Goal: Ask a question

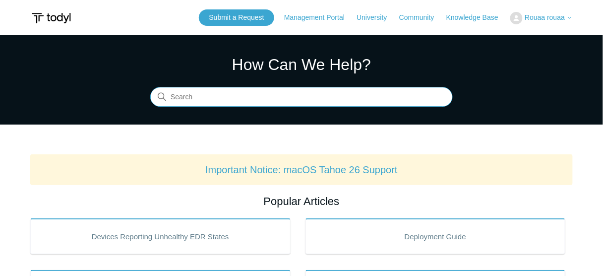
click at [336, 101] on input "Search" at bounding box center [301, 97] width 302 height 20
type input "integration request"
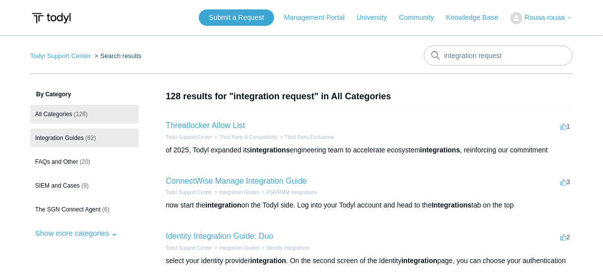
click at [62, 133] on link "Integration Guides (62)" at bounding box center [84, 137] width 109 height 19
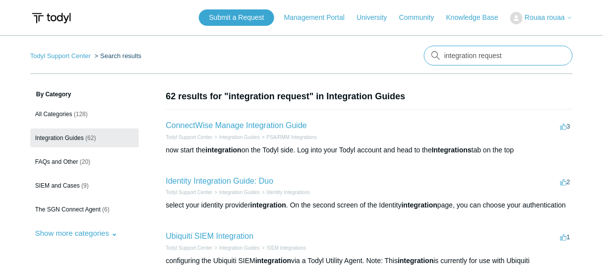
click at [499, 52] on input "integration request" at bounding box center [498, 56] width 149 height 20
click at [509, 56] on input "integration request" at bounding box center [498, 56] width 149 height 20
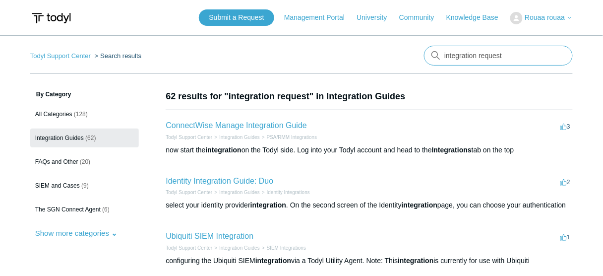
click at [509, 56] on input "integration request" at bounding box center [498, 56] width 149 height 20
type input "f"
type input "new feature request"
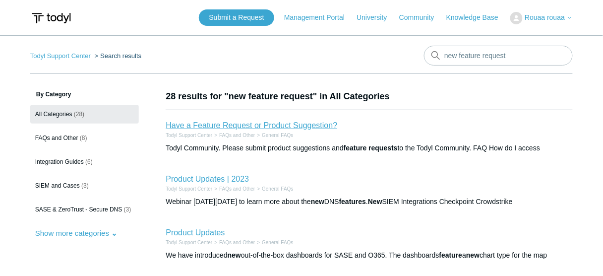
click at [281, 127] on link "Have a Feature Request or Product Suggestion?" at bounding box center [251, 125] width 171 height 8
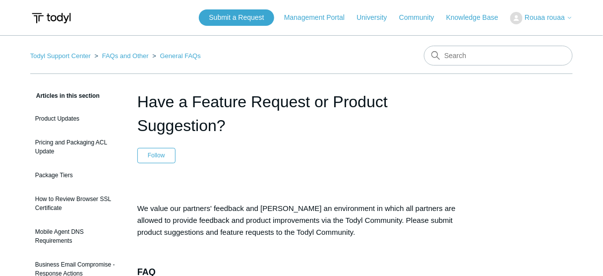
click at [281, 127] on h1 "Have a Feature Request or Product Suggestion?" at bounding box center [301, 114] width 328 height 48
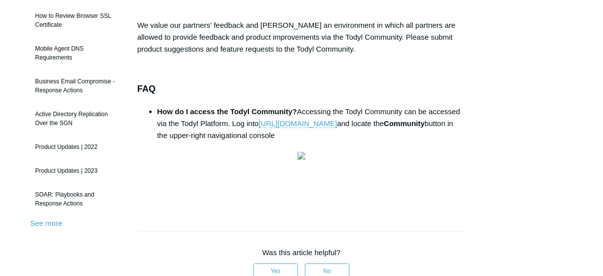
scroll to position [174, 0]
